Goal: Information Seeking & Learning: Compare options

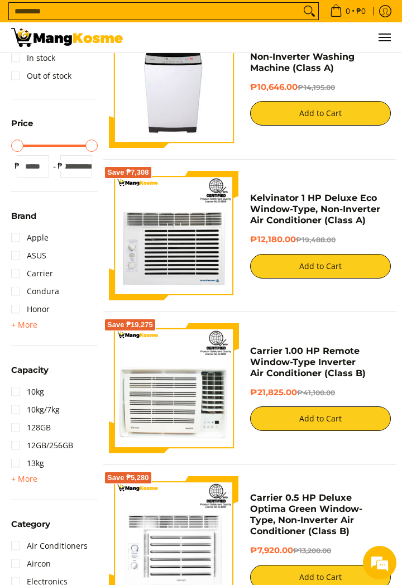
scroll to position [147, 0]
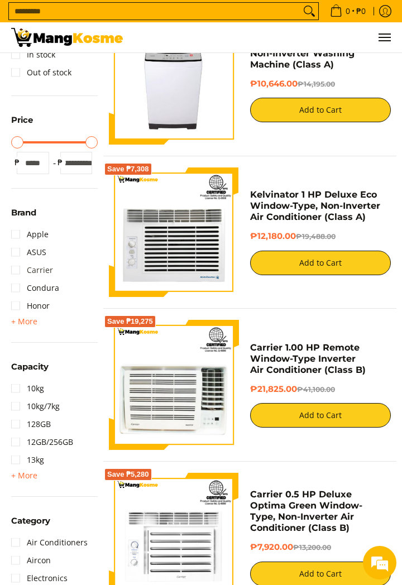
click at [19, 270] on link "Carrier" at bounding box center [32, 270] width 42 height 18
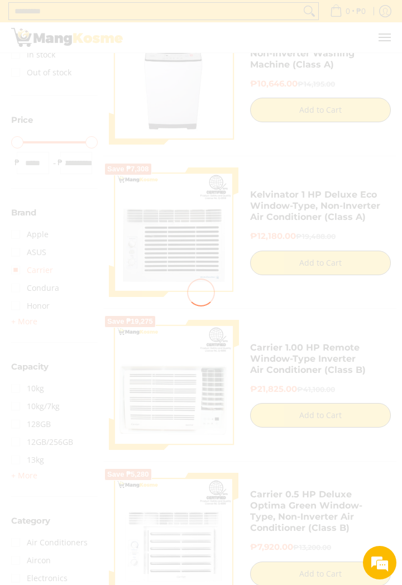
scroll to position [0, 0]
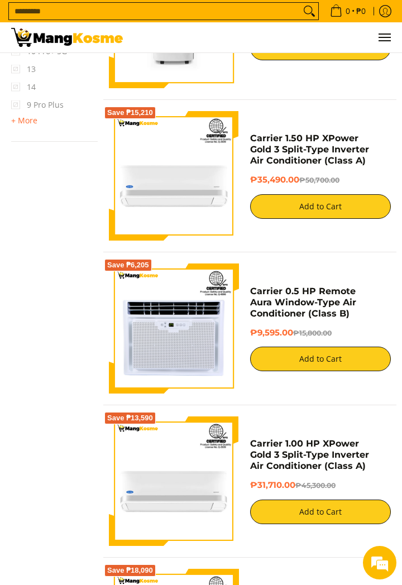
scroll to position [1478, 0]
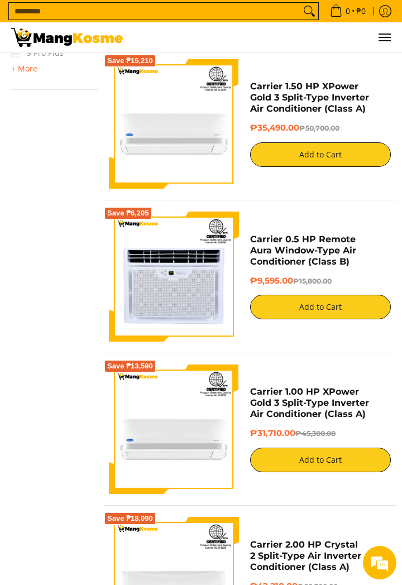
click at [183, 143] on img at bounding box center [174, 124] width 130 height 130
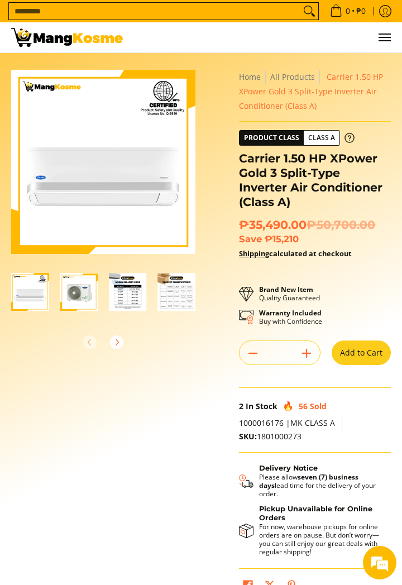
click at [79, 297] on img "Carrier 1.50 HP XPower Gold 3 Split-Type Inverter Air Conditioner (Class A)-2" at bounding box center [79, 292] width 38 height 38
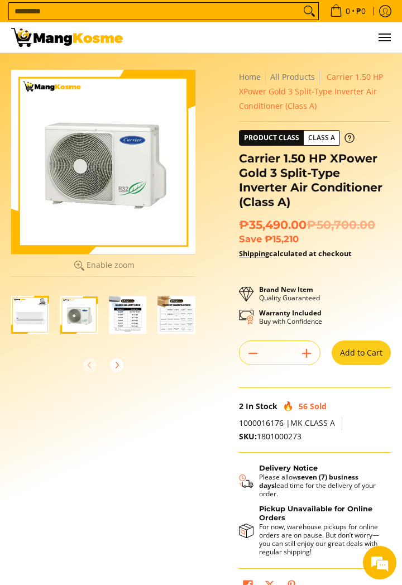
click at [23, 308] on img "Carrier 1.50 HP XPower Gold 3 Split-Type Inverter Air Conditioner (Class A)-1" at bounding box center [30, 315] width 38 height 38
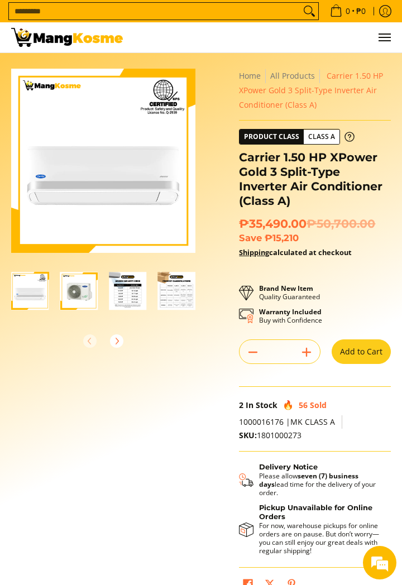
scroll to position [8, 0]
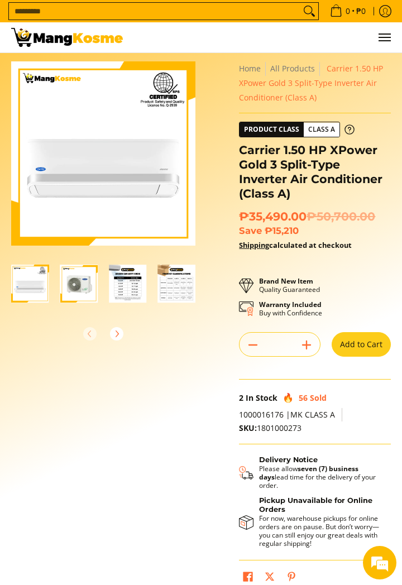
click at [76, 293] on img "Carrier 1.50 HP XPower Gold 3 Split-Type Inverter Air Conditioner (Class A)-2" at bounding box center [79, 284] width 38 height 38
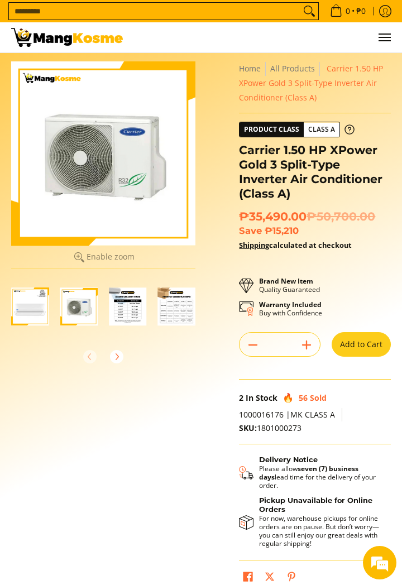
click at [116, 307] on img "Carrier 1.50 HP XPower Gold 3 Split-Type Inverter Air Conditioner (Class A)-3" at bounding box center [128, 307] width 38 height 38
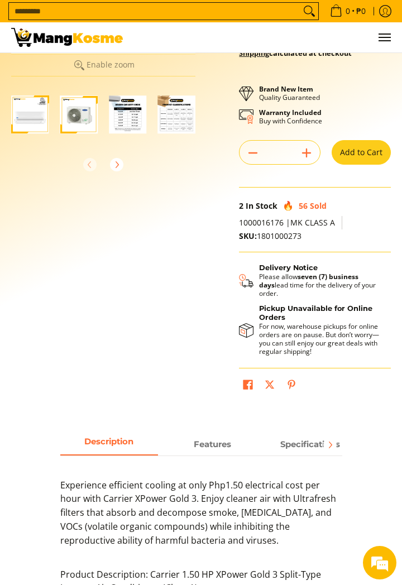
scroll to position [0, 0]
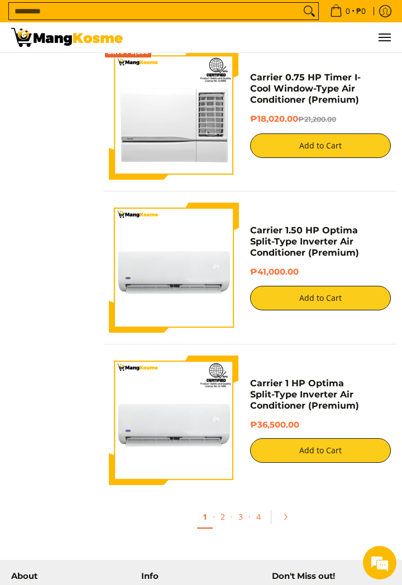
scroll to position [3441, 0]
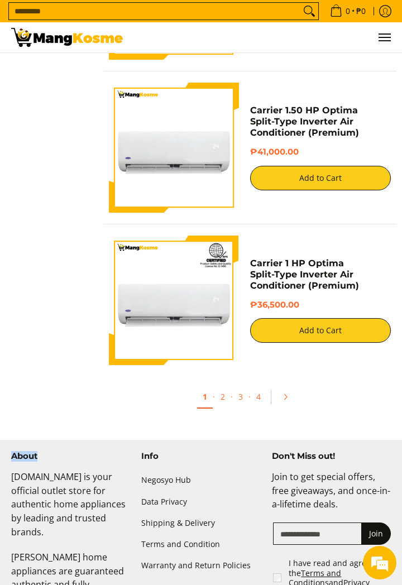
click at [196, 145] on img at bounding box center [174, 148] width 130 height 130
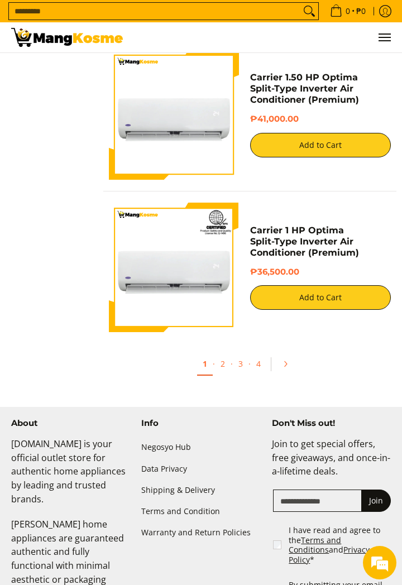
scroll to position [3477, 0]
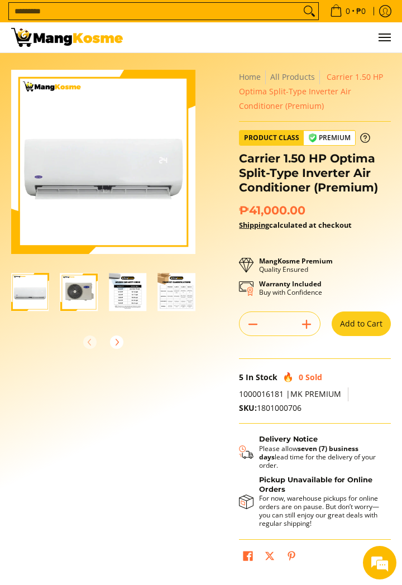
click at [127, 301] on img "Carrier 1.50 HP Optima Split-Type Inverter Air Conditioner (Premium)-3" at bounding box center [128, 292] width 38 height 38
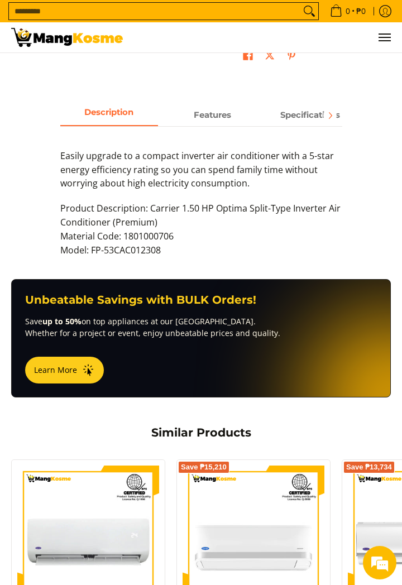
click at [218, 110] on strong "Features" at bounding box center [212, 115] width 37 height 10
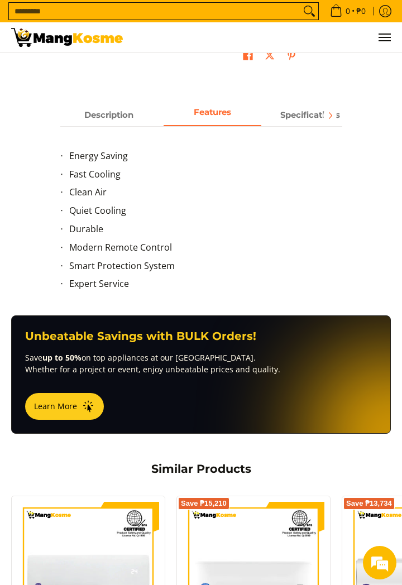
click at [102, 164] on li "Energy Saving" at bounding box center [205, 158] width 273 height 18
click at [101, 152] on span "Energy Saving" at bounding box center [98, 156] width 59 height 12
click at [304, 113] on strong "Specifications" at bounding box center [310, 115] width 60 height 10
